Goal: Find specific page/section: Find specific page/section

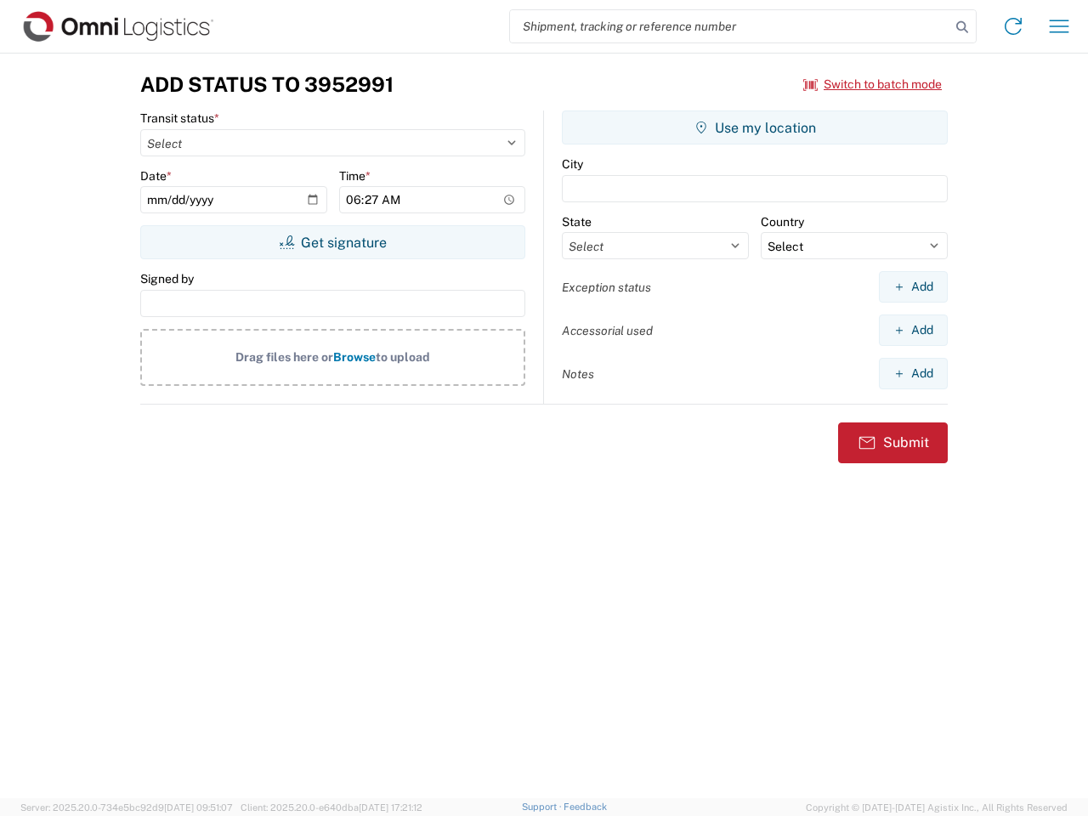
click at [730, 26] on input "search" at bounding box center [730, 26] width 440 height 32
click at [962, 27] on icon at bounding box center [962, 27] width 24 height 24
click at [1013, 26] on icon at bounding box center [1013, 26] width 27 height 27
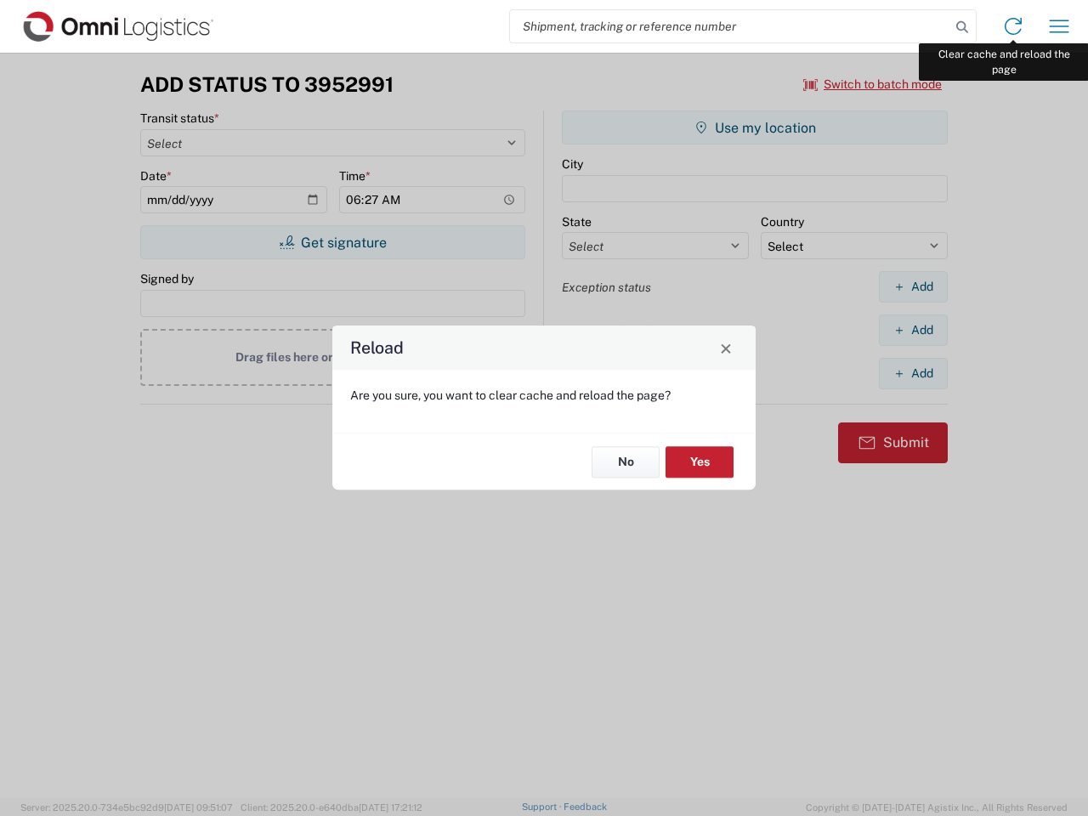
click at [1059, 26] on div "Reload Are you sure, you want to clear cache and reload the page? No Yes" at bounding box center [544, 408] width 1088 height 816
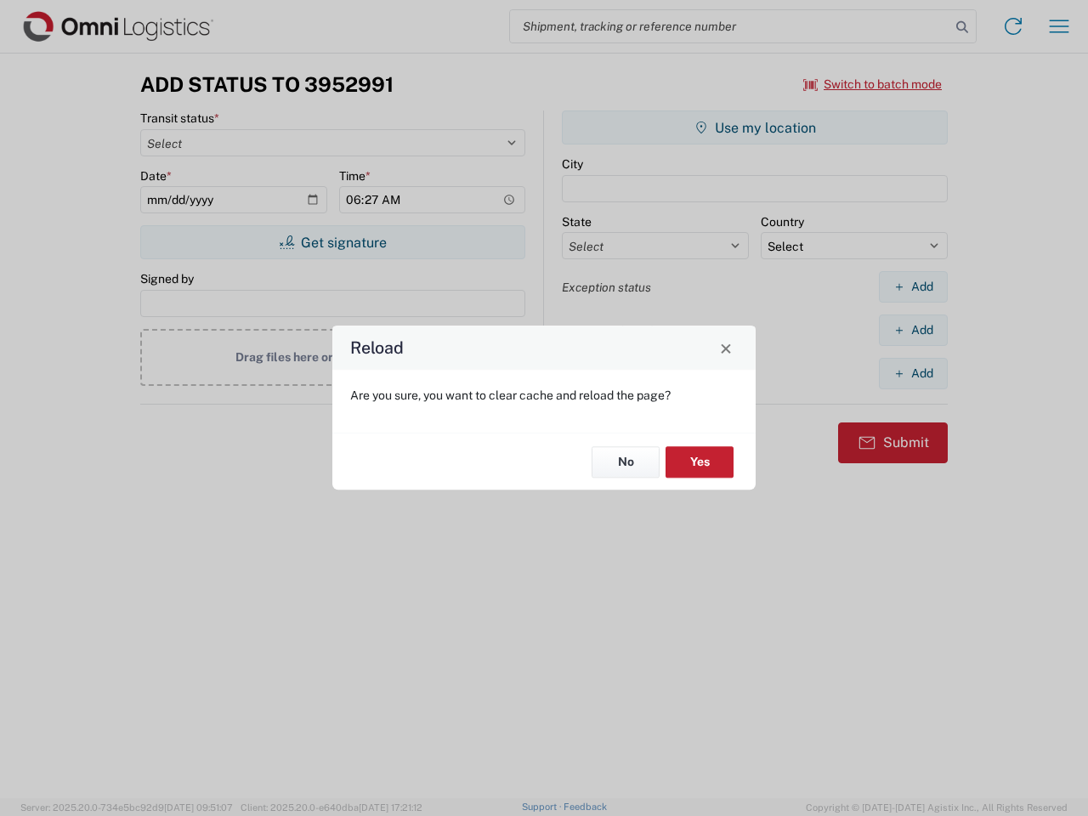
click at [873, 84] on div "Reload Are you sure, you want to clear cache and reload the page? No Yes" at bounding box center [544, 408] width 1088 height 816
click at [332, 242] on div "Reload Are you sure, you want to clear cache and reload the page? No Yes" at bounding box center [544, 408] width 1088 height 816
click at [755, 128] on div "Reload Are you sure, you want to clear cache and reload the page? No Yes" at bounding box center [544, 408] width 1088 height 816
click at [913, 286] on div "Reload Are you sure, you want to clear cache and reload the page? No Yes" at bounding box center [544, 408] width 1088 height 816
click at [913, 330] on div "Reload Are you sure, you want to clear cache and reload the page? No Yes" at bounding box center [544, 408] width 1088 height 816
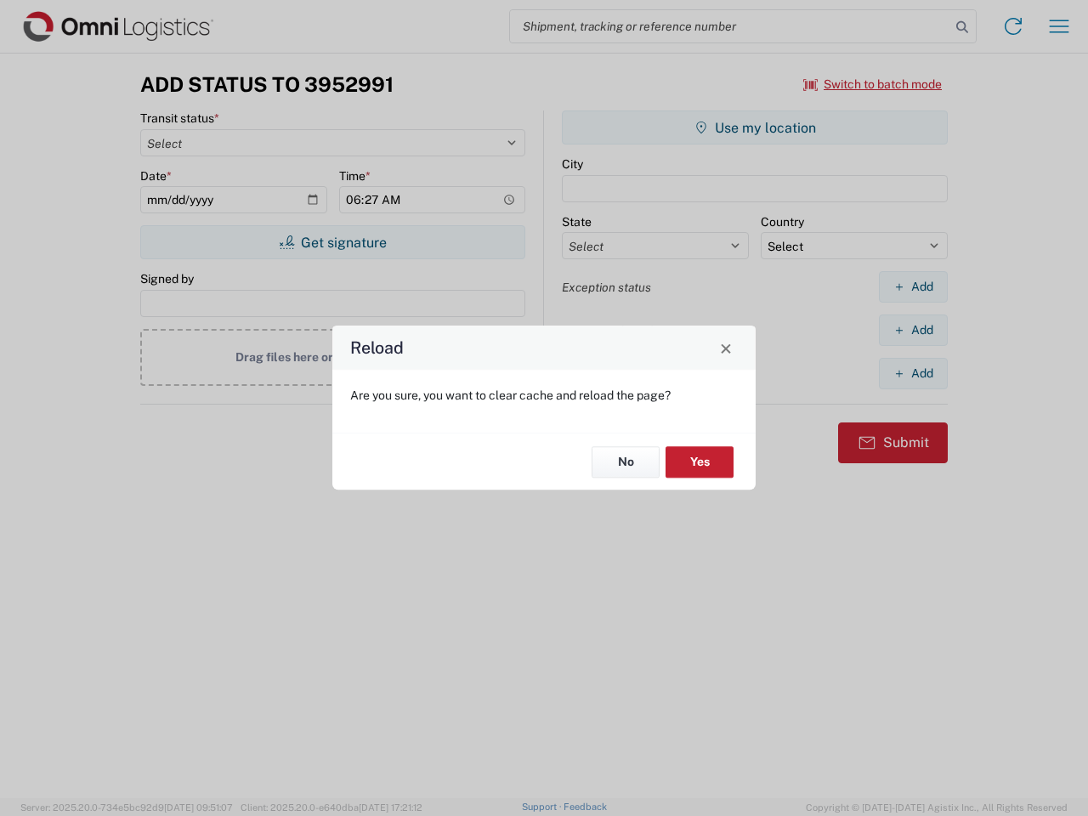
click at [913, 373] on div "Reload Are you sure, you want to clear cache and reload the page? No Yes" at bounding box center [544, 408] width 1088 height 816
